Goal: Check status: Check status

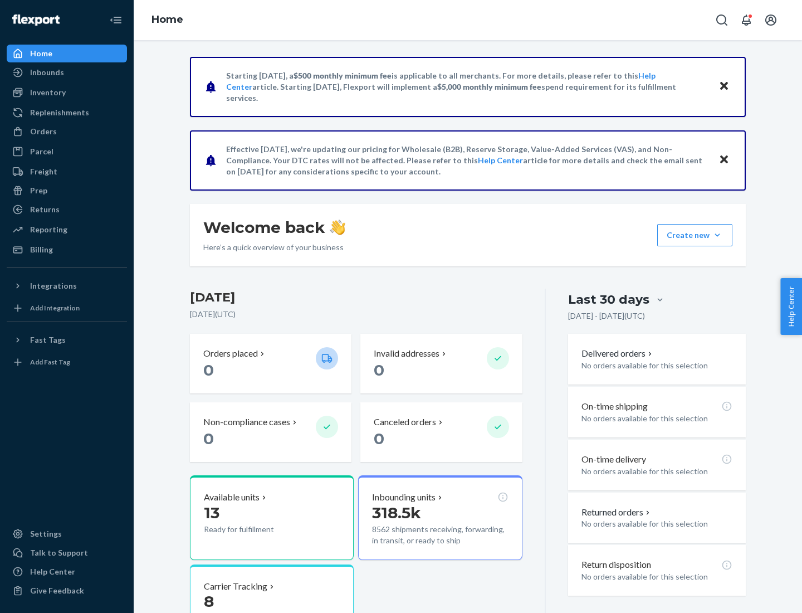
click at [717, 235] on button "Create new Create new inbound Create new order Create new product" at bounding box center [694, 235] width 75 height 22
click at [38, 190] on div "Prep" at bounding box center [38, 190] width 17 height 11
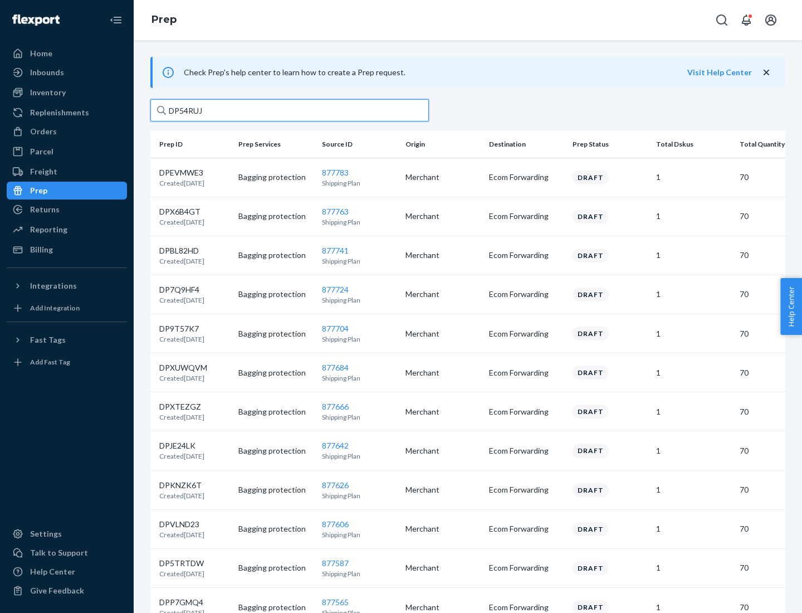
type input "DP54RUJL"
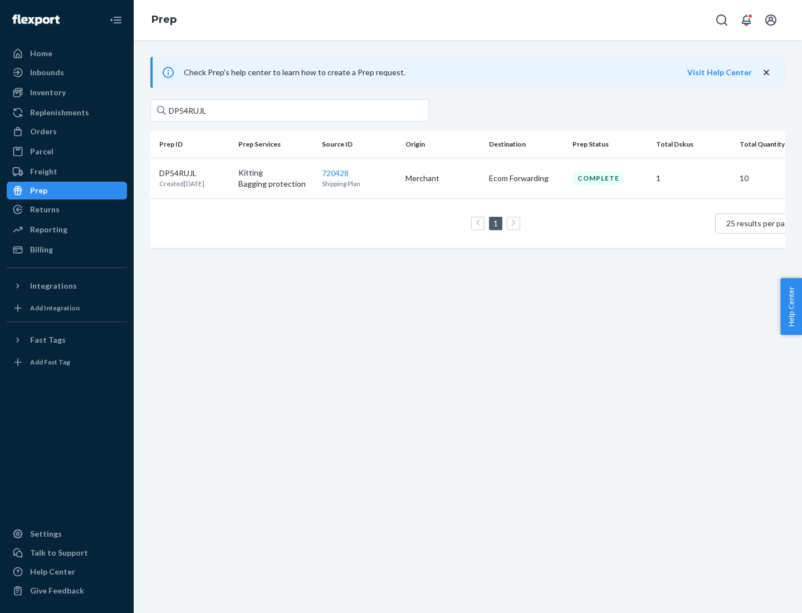
click at [194, 172] on p "DP54RUJL" at bounding box center [181, 173] width 45 height 11
